Goal: Task Accomplishment & Management: Manage account settings

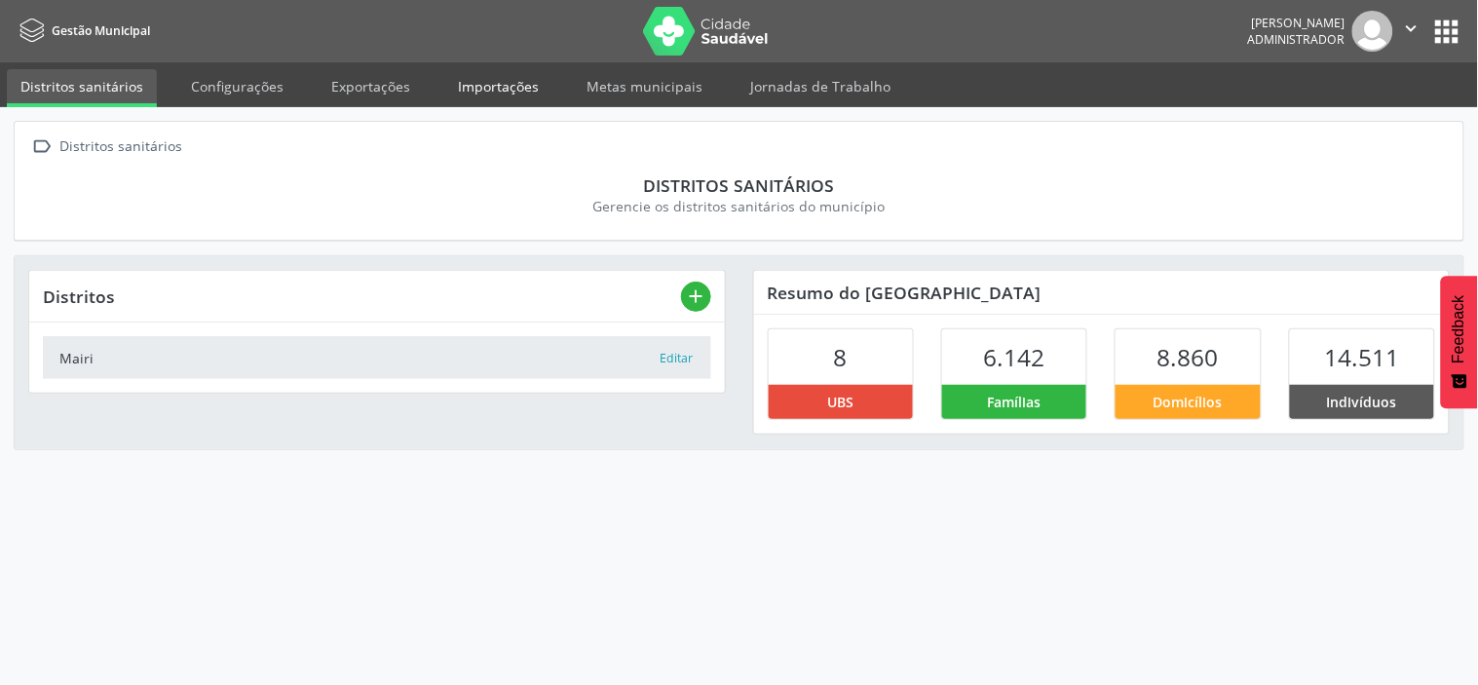
click at [480, 82] on link "Importações" at bounding box center [498, 86] width 108 height 34
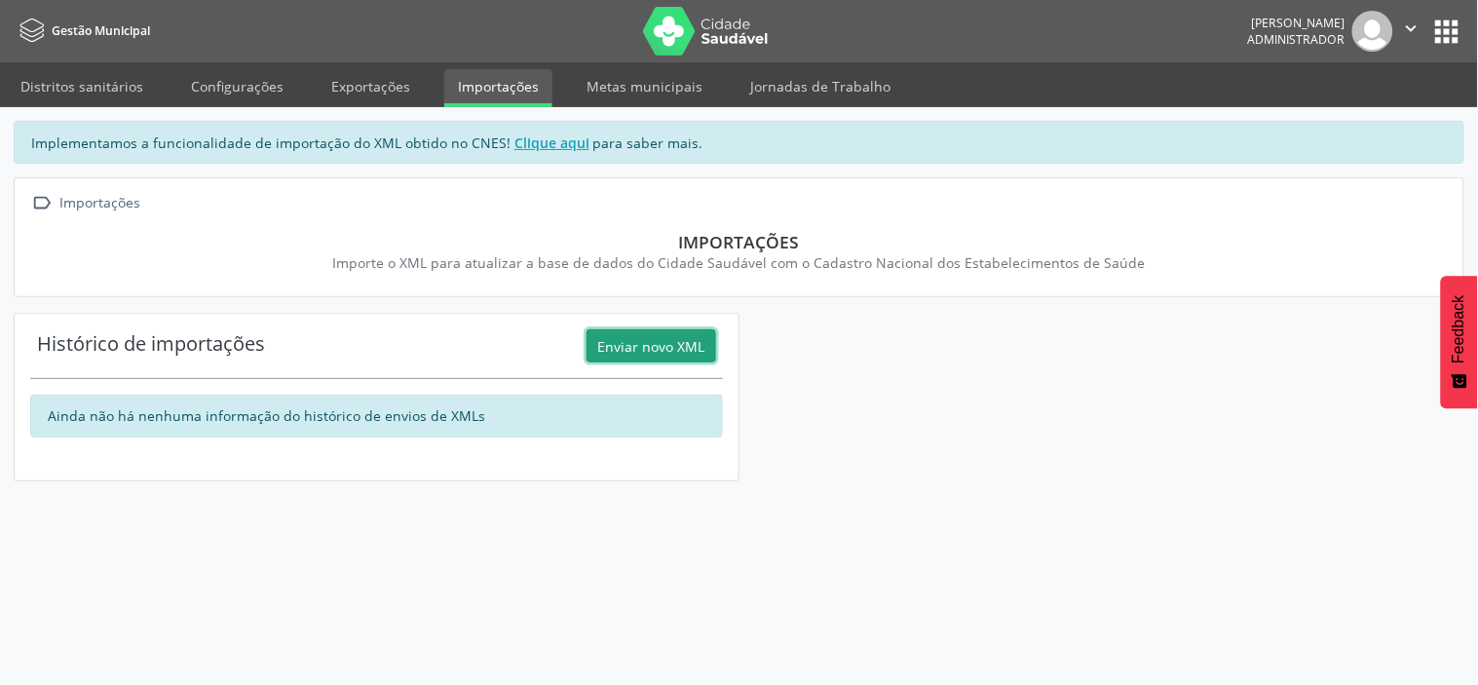
click at [614, 348] on button "Enviar novo XML" at bounding box center [652, 345] width 130 height 33
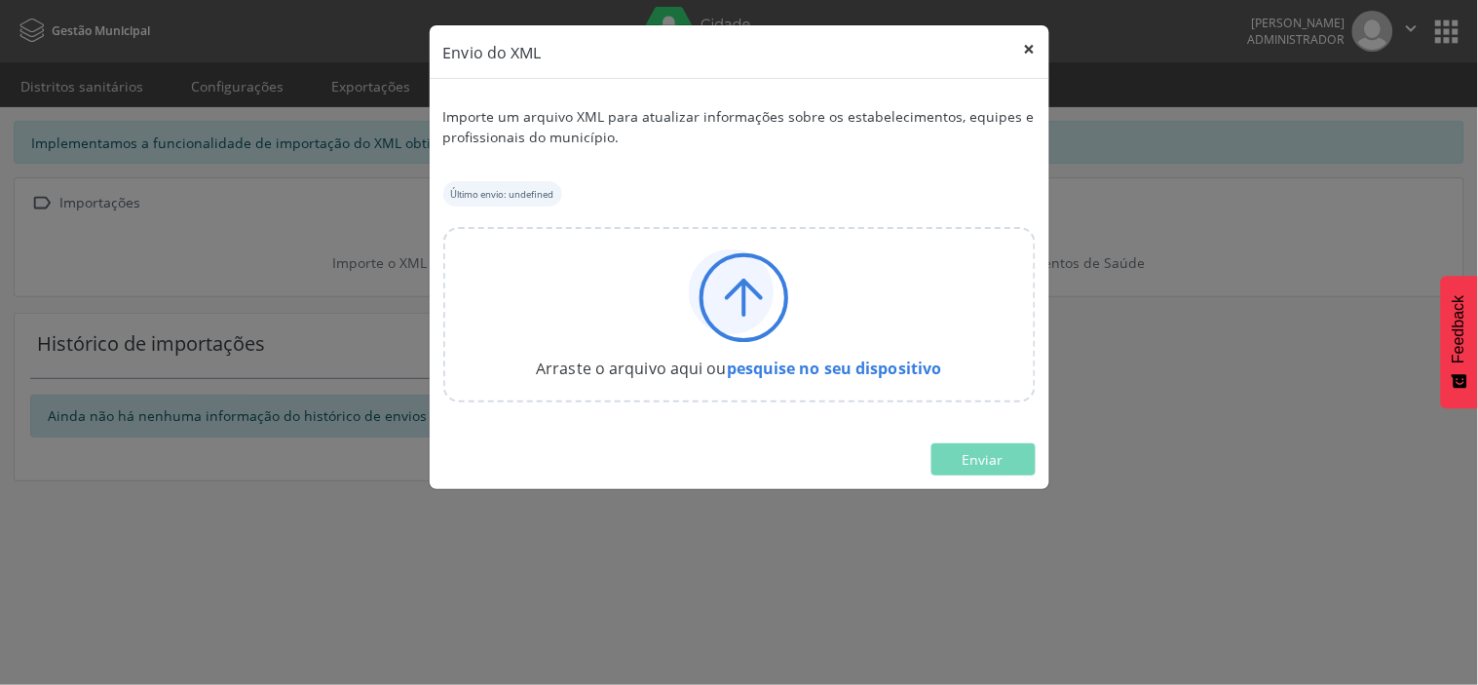
click at [1031, 47] on button "×" at bounding box center [1029, 49] width 39 height 48
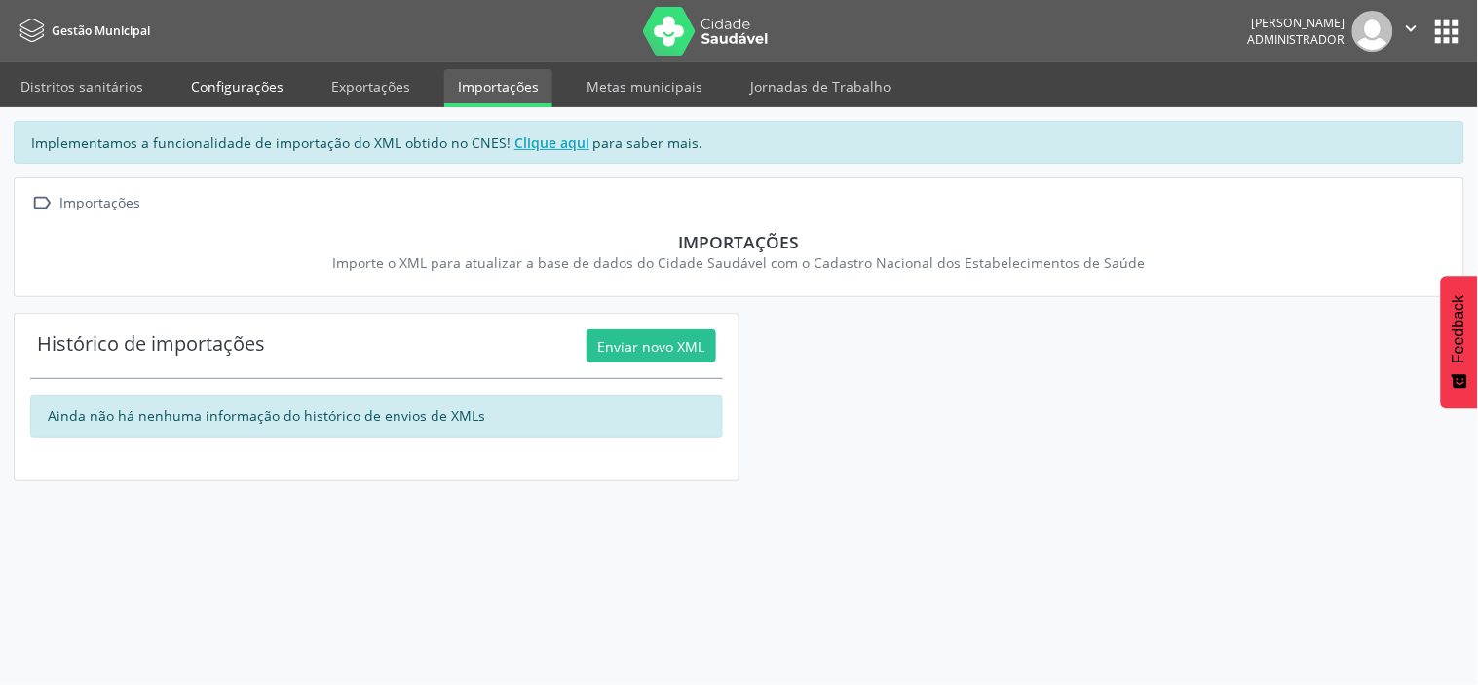
click at [231, 83] on link "Configurações" at bounding box center [237, 86] width 120 height 34
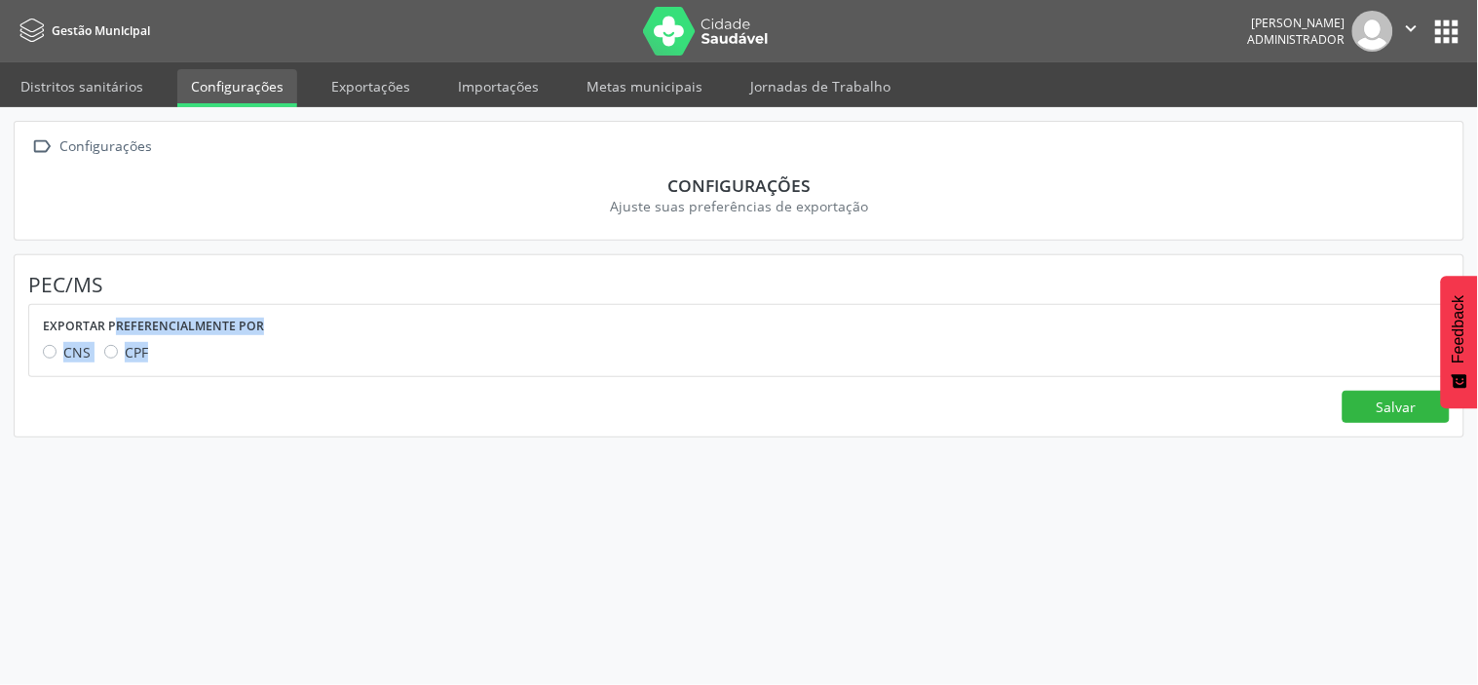
drag, startPoint x: 23, startPoint y: 324, endPoint x: 298, endPoint y: 352, distance: 276.1
click at [298, 351] on div "Exportar preferencialmente por CNS CPF" at bounding box center [739, 340] width 1447 height 71
click at [424, 400] on div "Salvar" at bounding box center [738, 407] width 1421 height 33
drag, startPoint x: 159, startPoint y: 357, endPoint x: 108, endPoint y: 326, distance: 59.0
click at [108, 326] on div "Exportar preferencialmente por CNS CPF" at bounding box center [746, 337] width 1406 height 51
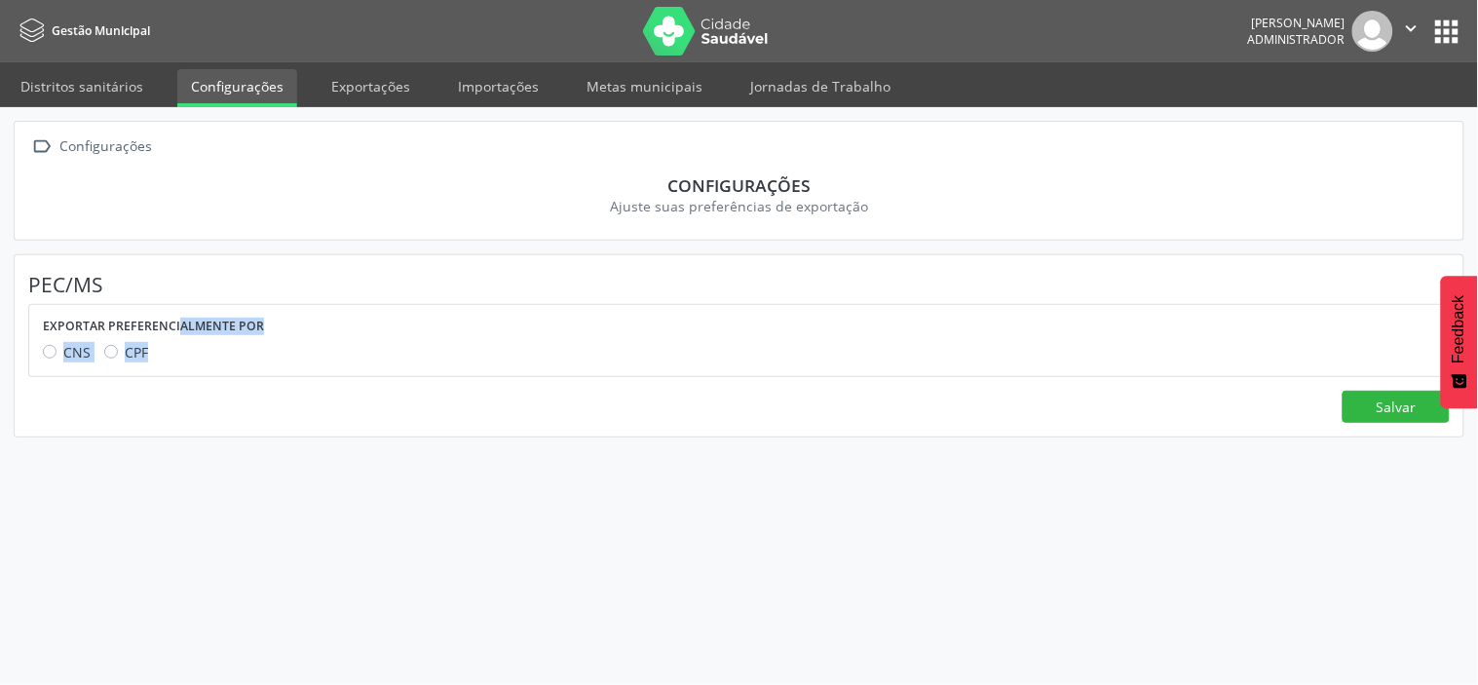
click at [101, 345] on div "CNS CPF" at bounding box center [746, 352] width 1406 height 20
click at [85, 353] on span "CNS" at bounding box center [76, 352] width 27 height 19
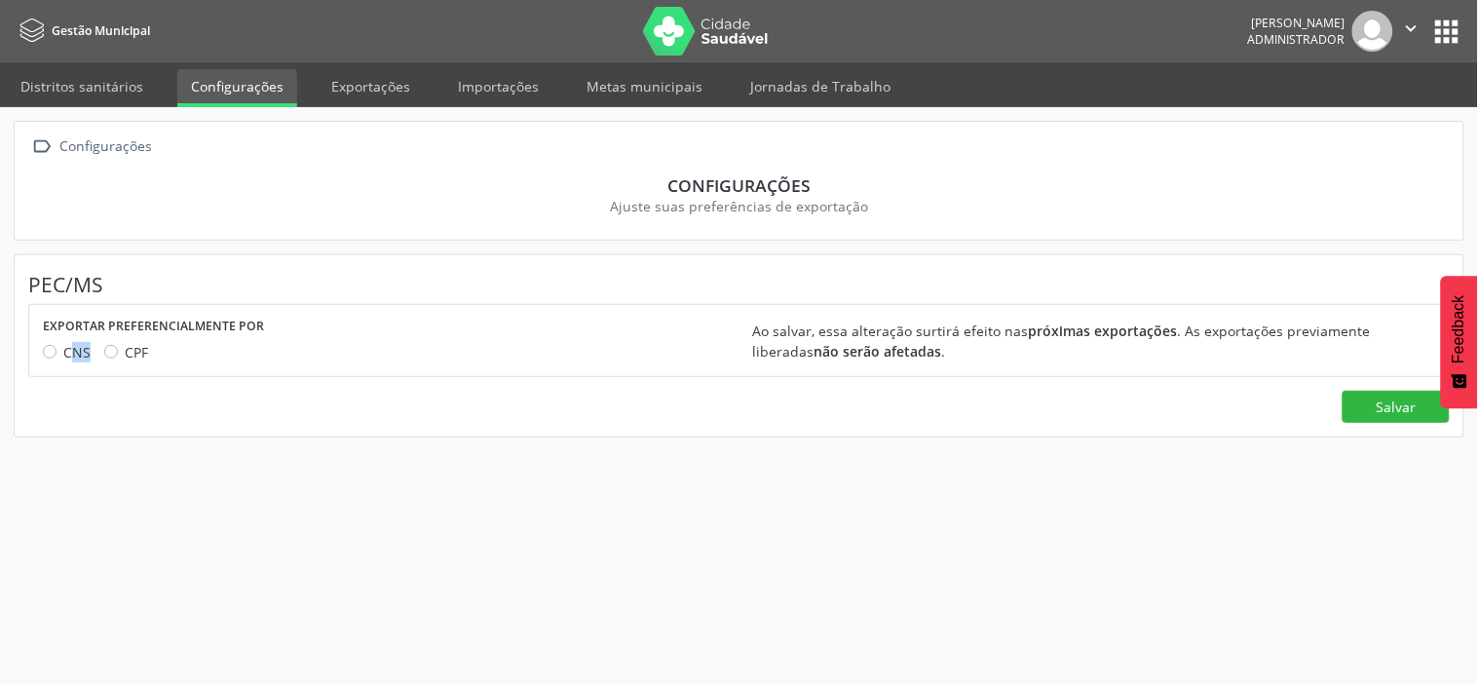
drag, startPoint x: 86, startPoint y: 358, endPoint x: 73, endPoint y: 353, distance: 13.6
click at [73, 353] on span "CNS" at bounding box center [76, 352] width 27 height 19
click at [125, 355] on label "CPF" at bounding box center [136, 352] width 23 height 20
